Goal: Check status

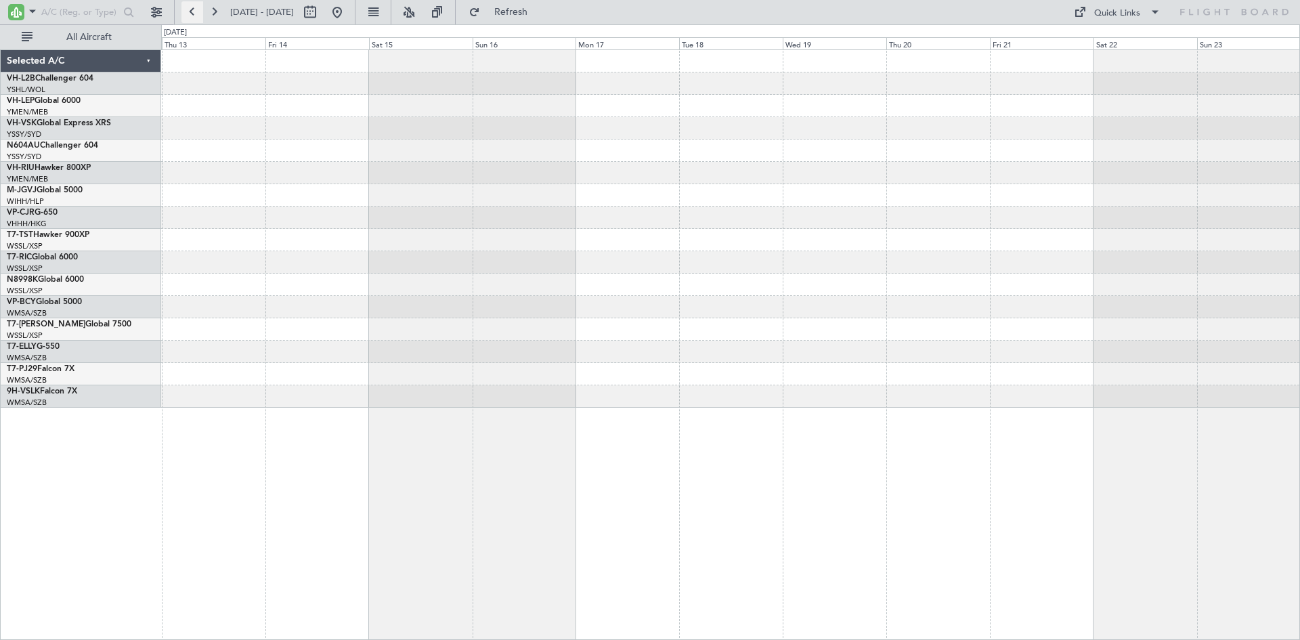
click at [196, 21] on button at bounding box center [192, 12] width 22 height 22
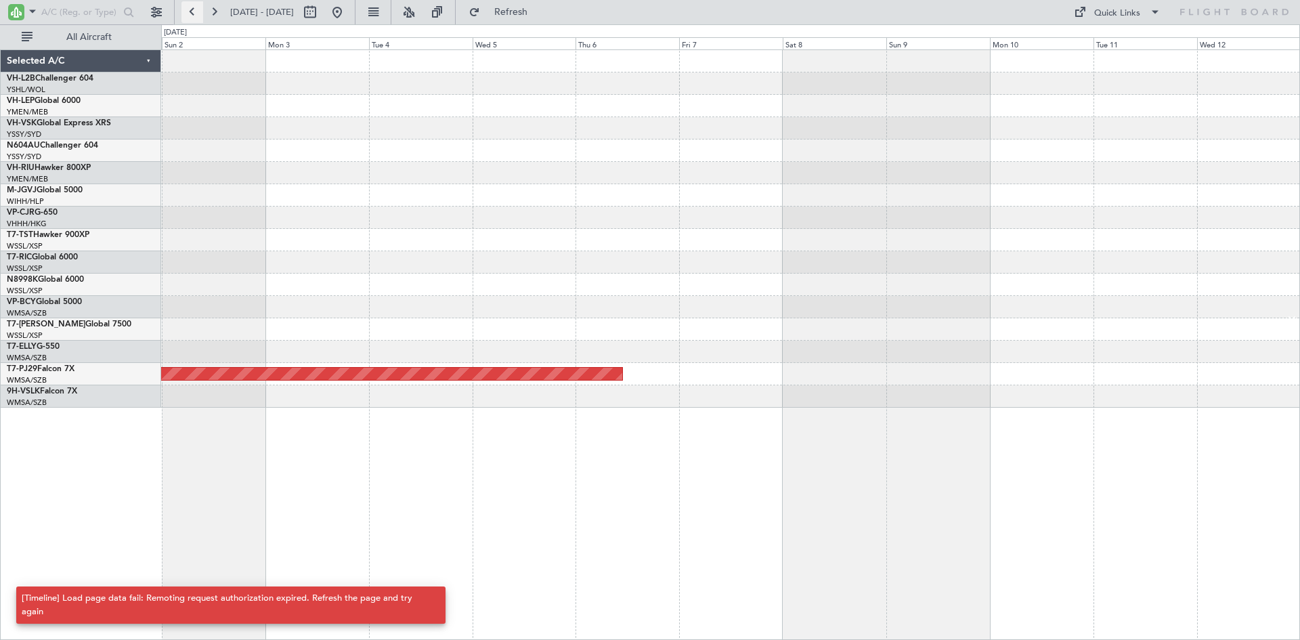
click at [196, 21] on button at bounding box center [192, 12] width 22 height 22
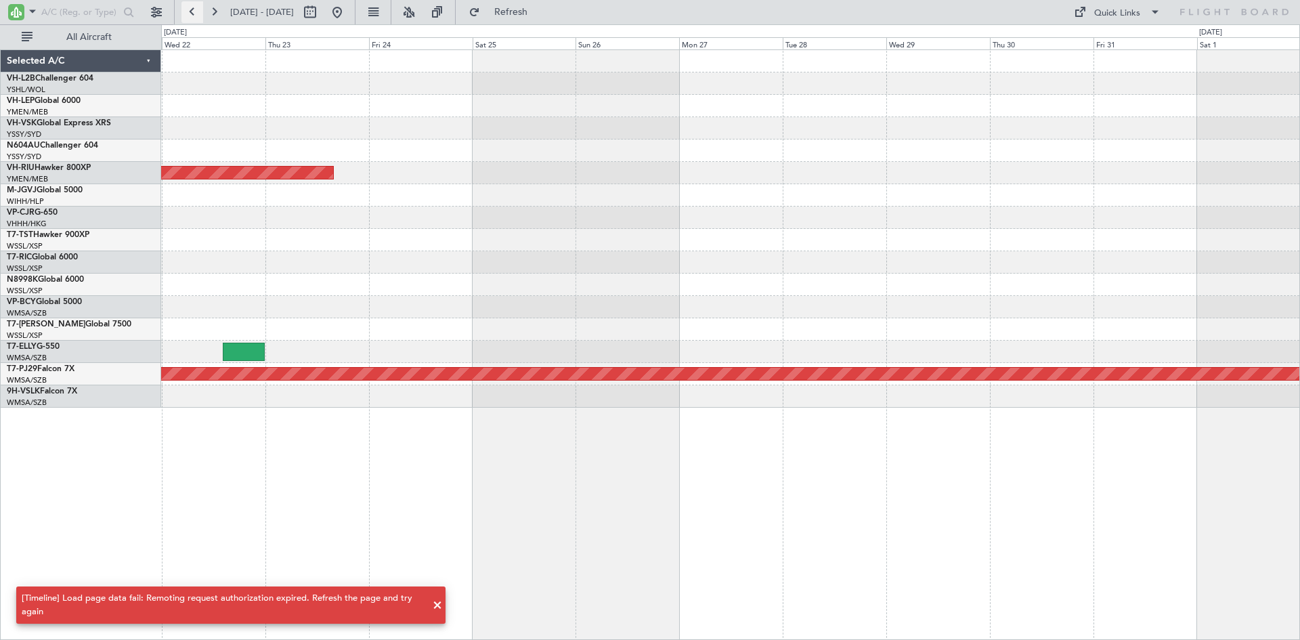
click at [196, 21] on button at bounding box center [192, 12] width 22 height 22
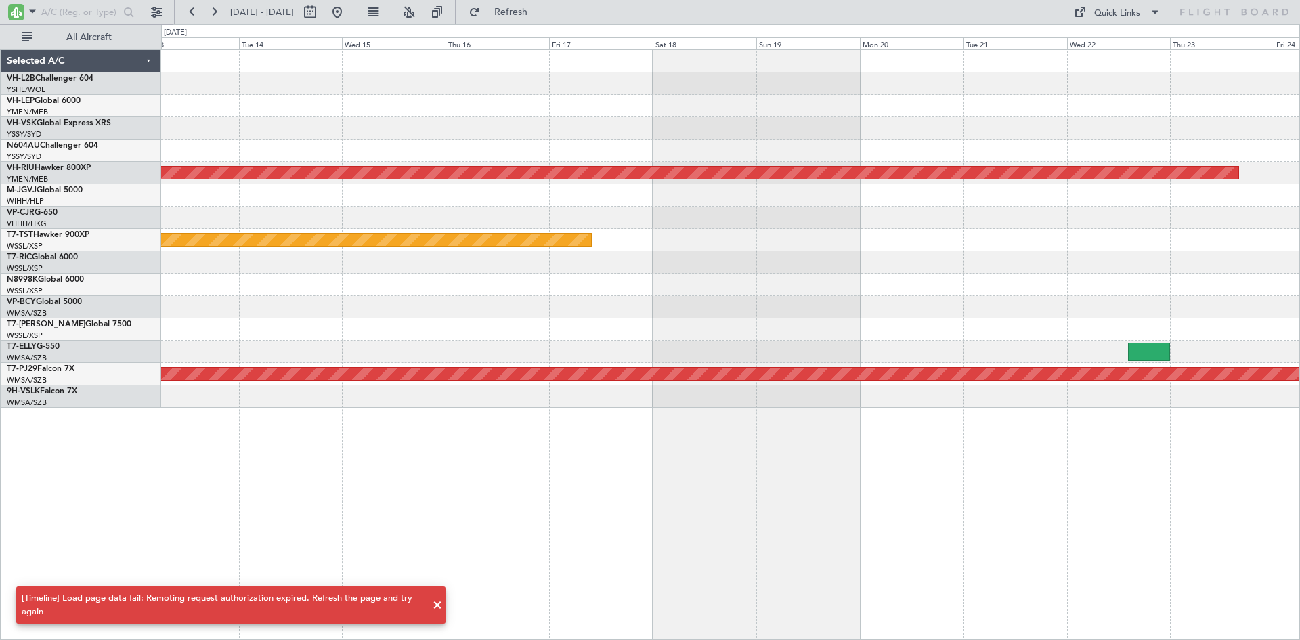
click at [717, 347] on div "Planned Maint [GEOGRAPHIC_DATA] ([GEOGRAPHIC_DATA]) Planned Maint [GEOGRAPHIC_D…" at bounding box center [730, 228] width 1138 height 357
click at [511, 18] on button "Refresh" at bounding box center [502, 12] width 81 height 22
click at [438, 605] on span at bounding box center [437, 605] width 16 height 16
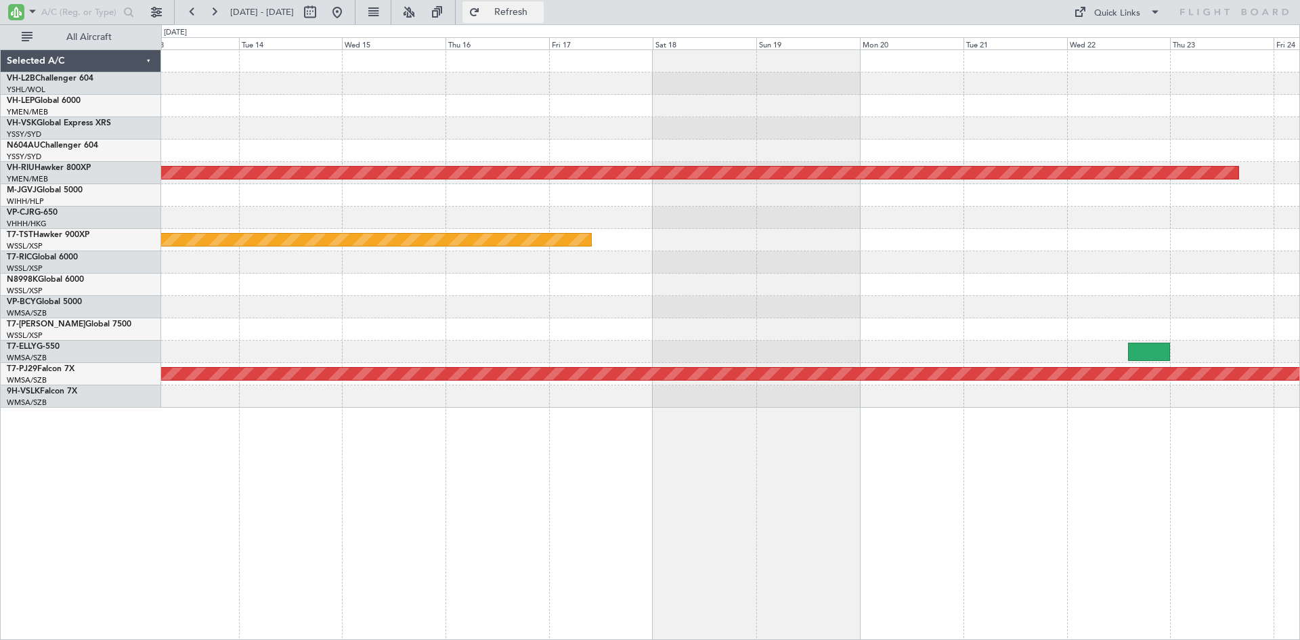
click at [519, 8] on button "Refresh" at bounding box center [502, 12] width 81 height 22
